Goal: Information Seeking & Learning: Learn about a topic

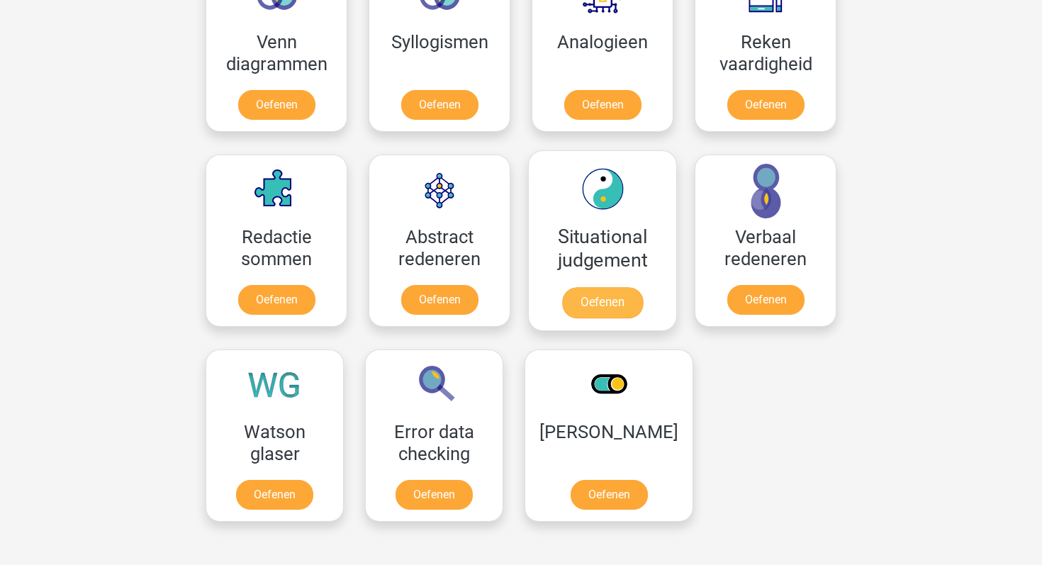
scroll to position [998, 0]
click at [606, 315] on link "Oefenen" at bounding box center [602, 303] width 81 height 31
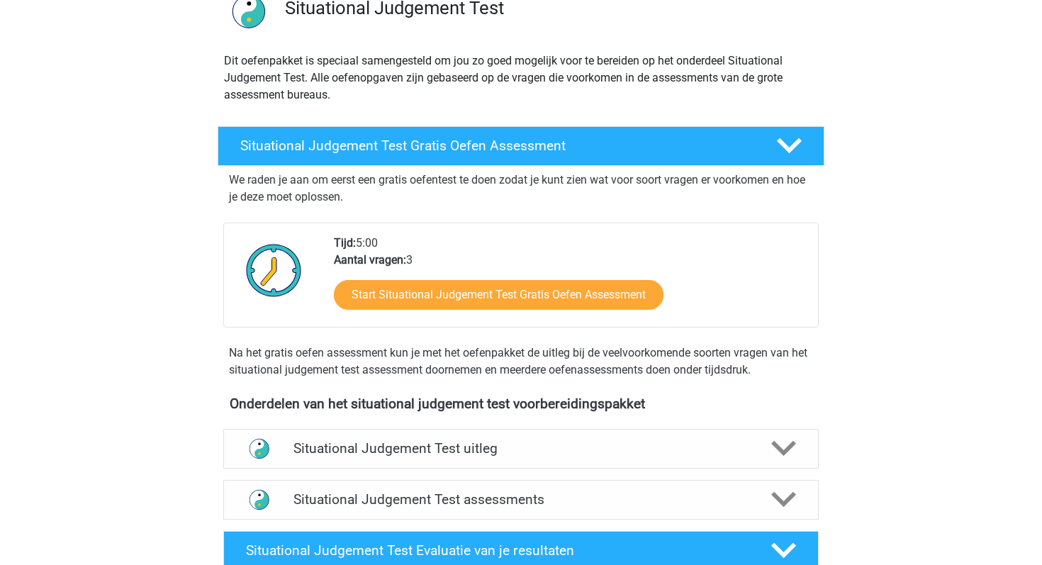
scroll to position [145, 0]
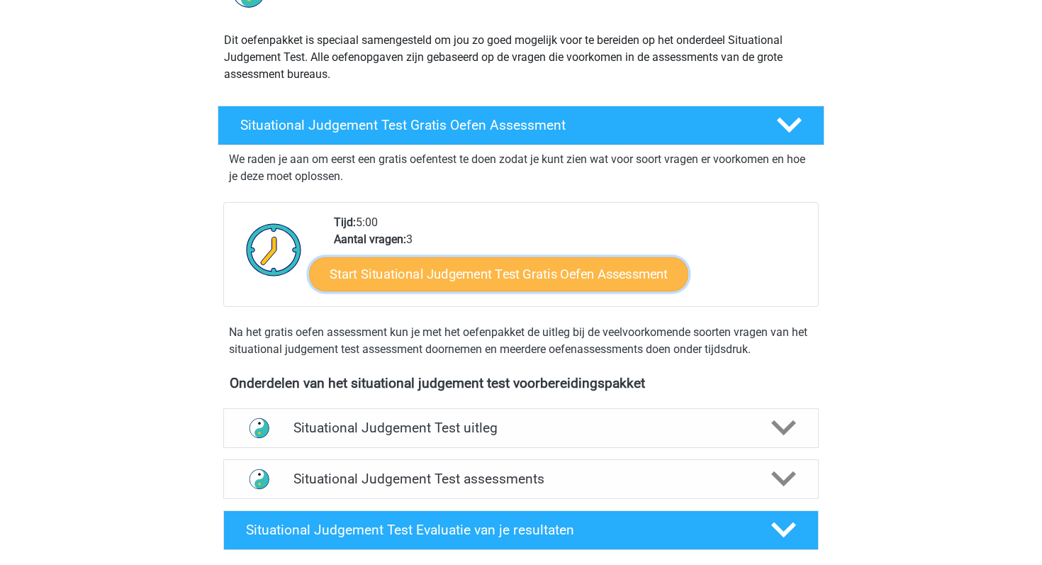
click at [568, 278] on link "Start Situational Judgement Test Gratis Oefen Assessment" at bounding box center [498, 274] width 379 height 34
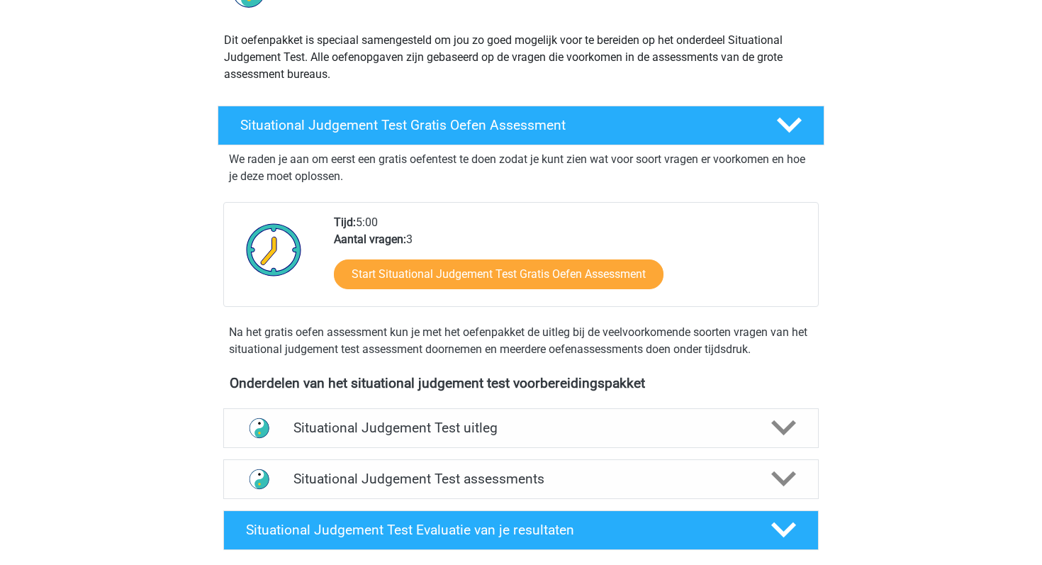
scroll to position [0, 0]
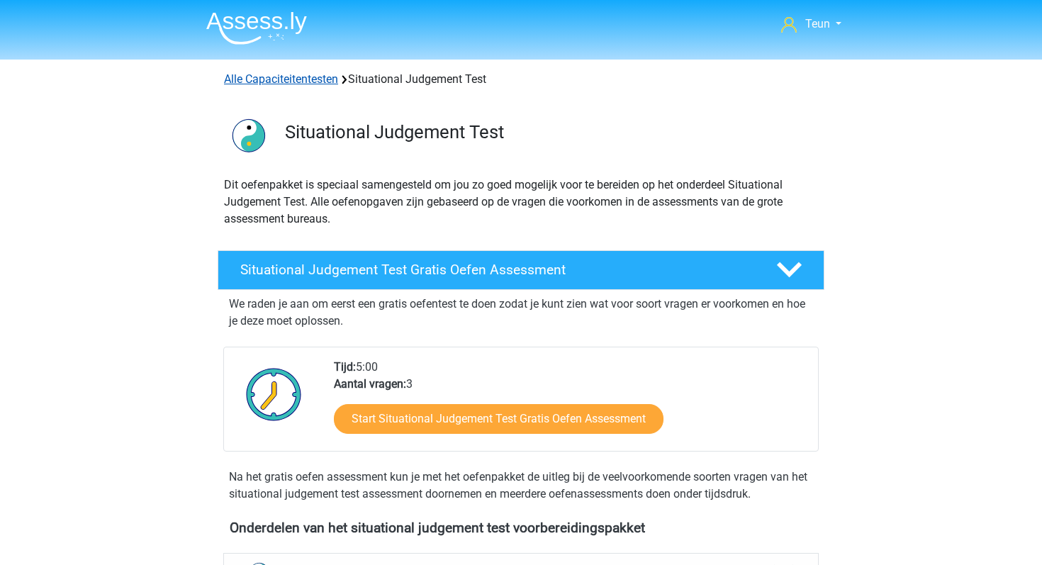
click at [297, 86] on link "Alle Capaciteitentesten" at bounding box center [281, 78] width 114 height 13
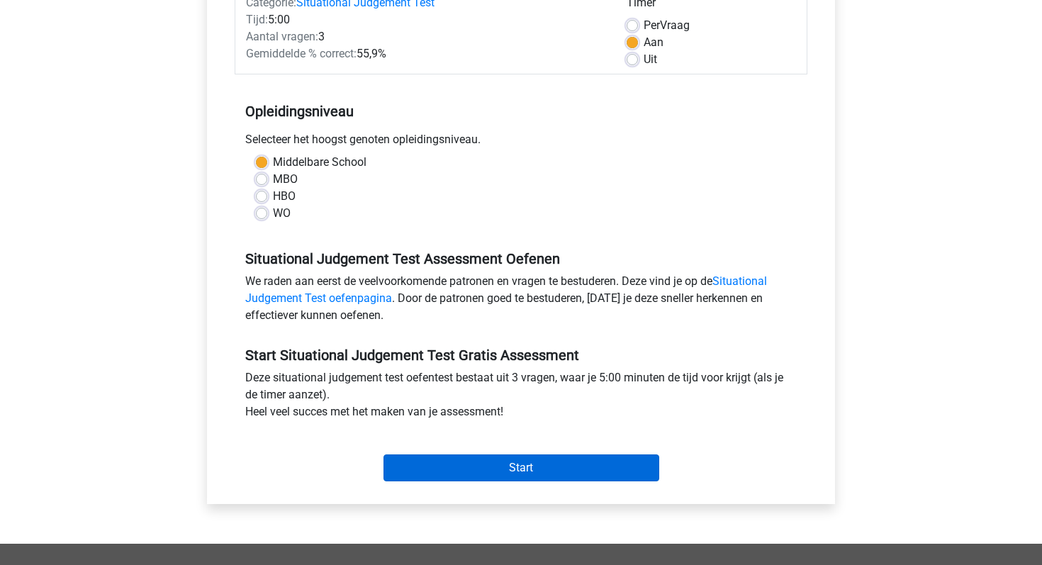
scroll to position [237, 0]
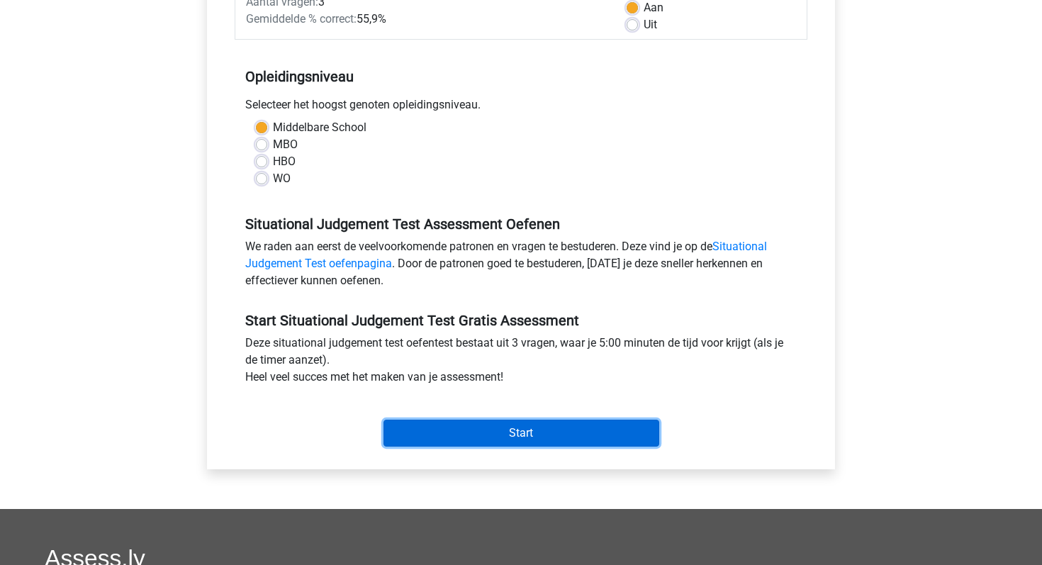
click at [512, 440] on input "Start" at bounding box center [522, 433] width 276 height 27
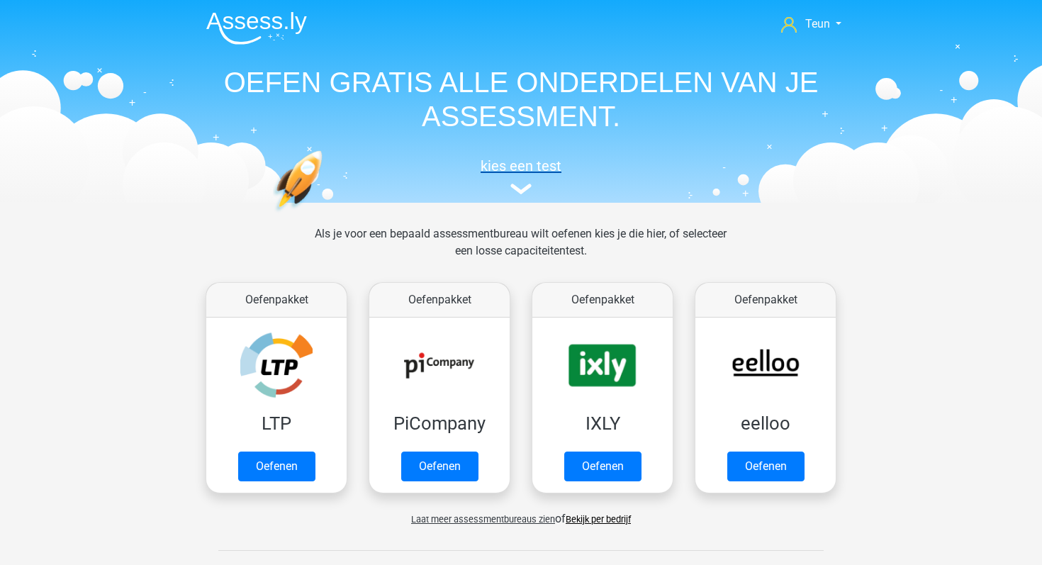
click at [523, 186] on img at bounding box center [520, 189] width 21 height 11
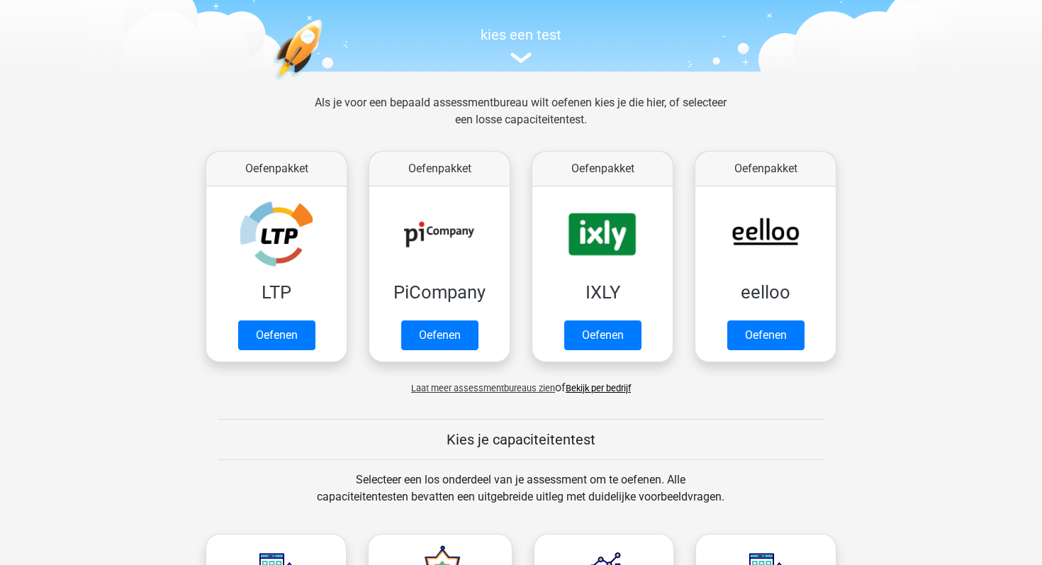
scroll to position [133, 0]
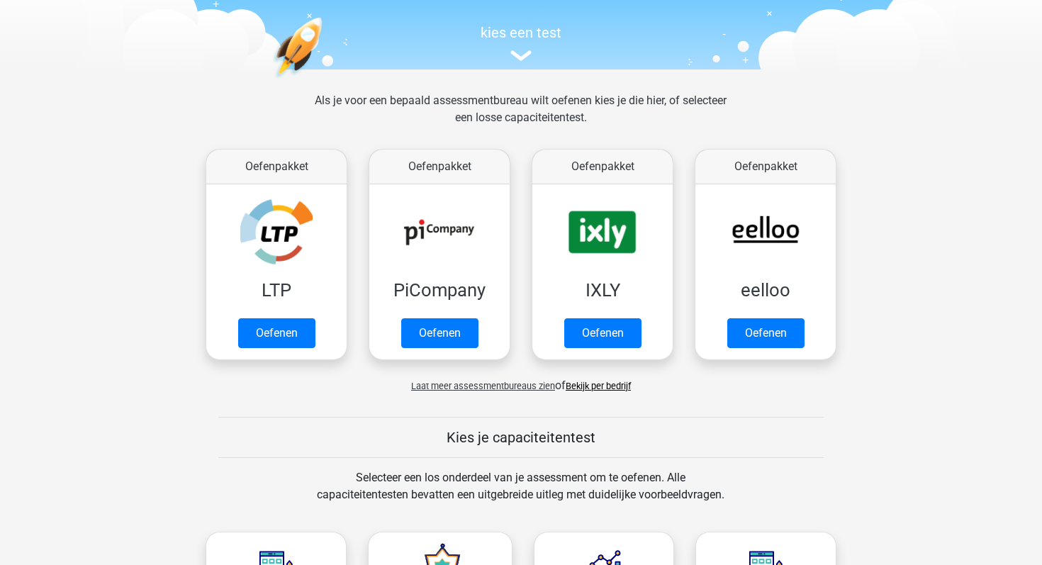
click at [574, 389] on link "Bekijk per bedrijf" at bounding box center [598, 386] width 65 height 11
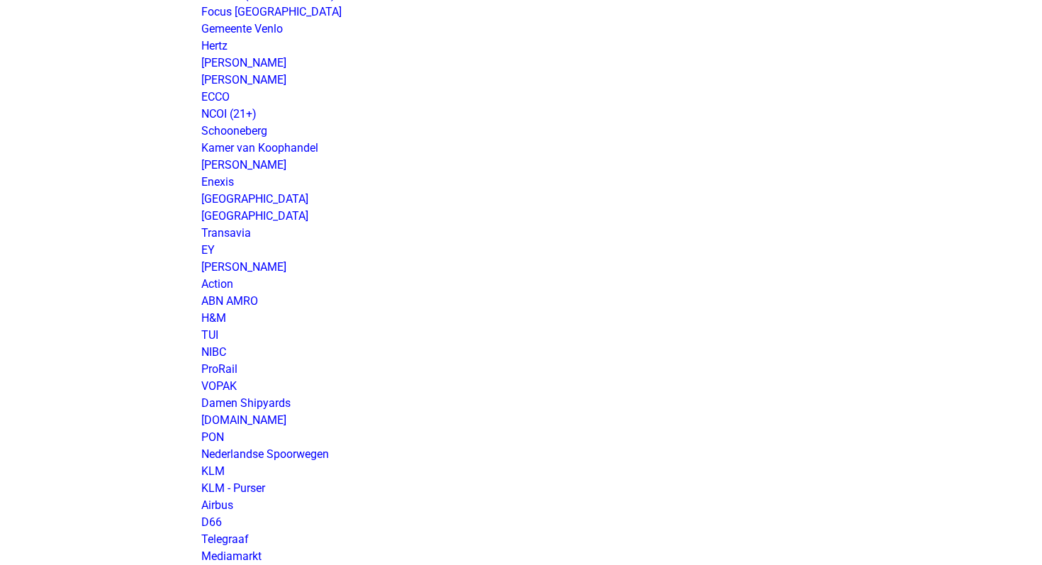
scroll to position [999, 0]
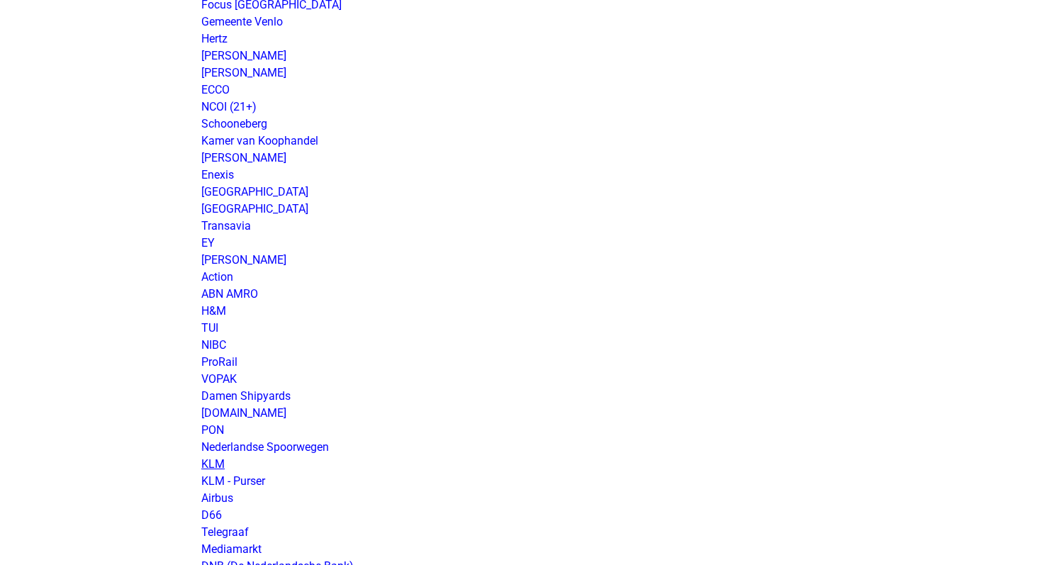
click at [219, 462] on link "KLM" at bounding box center [212, 463] width 23 height 13
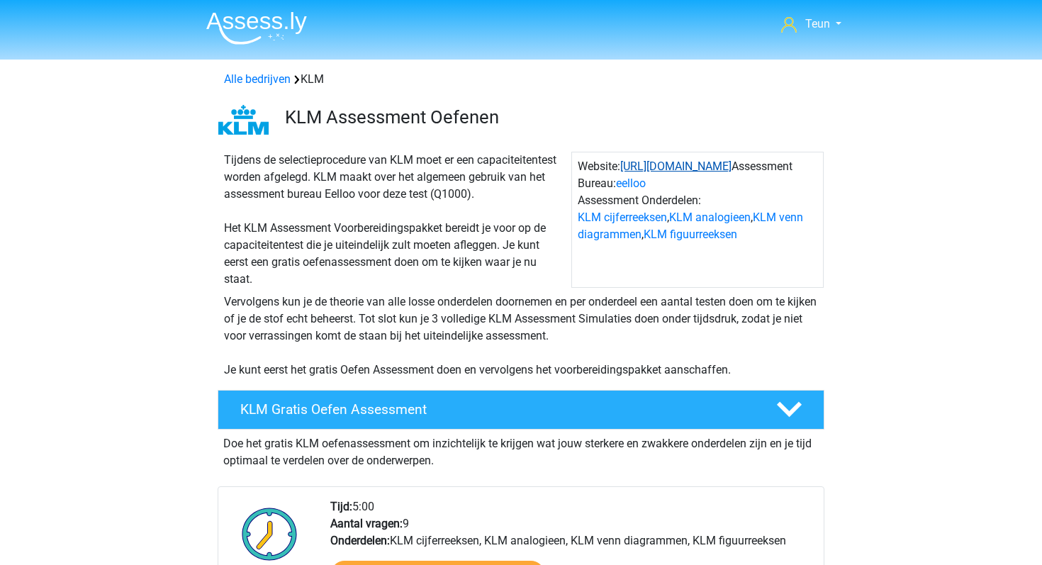
click at [678, 166] on link "https://www.klm.nl/" at bounding box center [675, 166] width 111 height 13
